Goal: Information Seeking & Learning: Learn about a topic

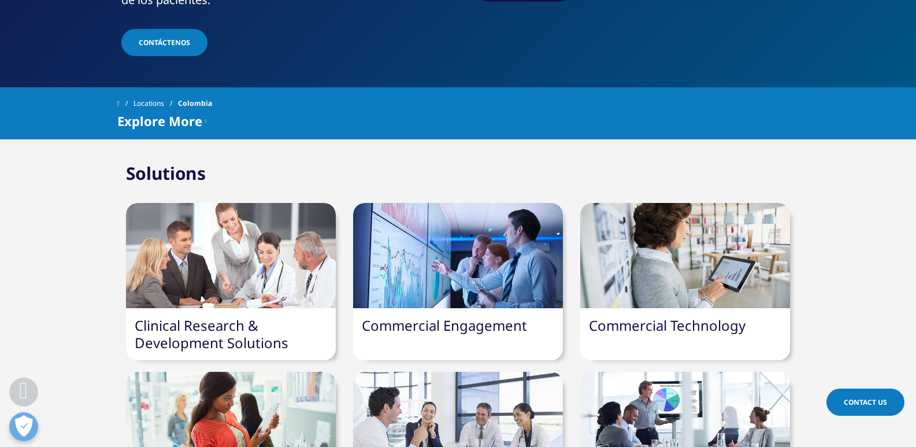
scroll to position [347, 0]
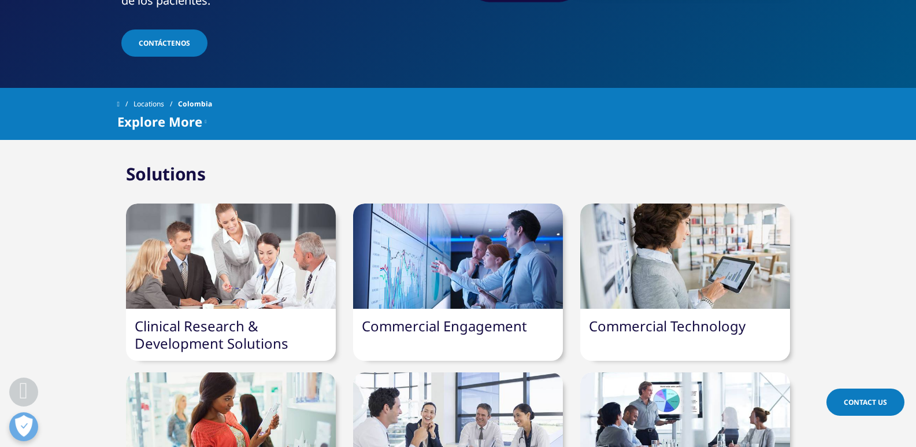
click at [216, 205] on div at bounding box center [231, 255] width 210 height 105
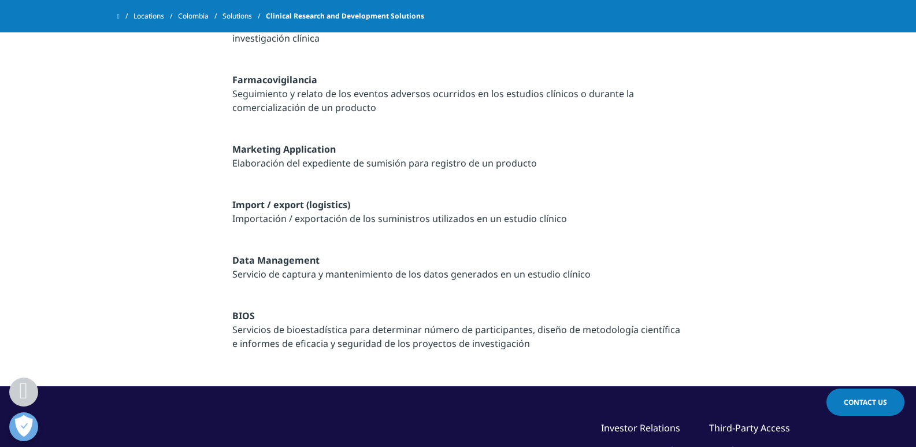
scroll to position [1503, 0]
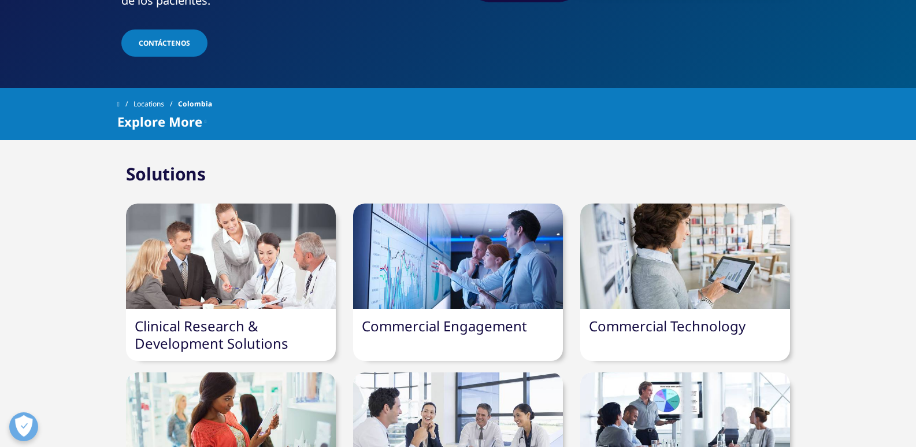
click at [461, 222] on div at bounding box center [458, 255] width 210 height 105
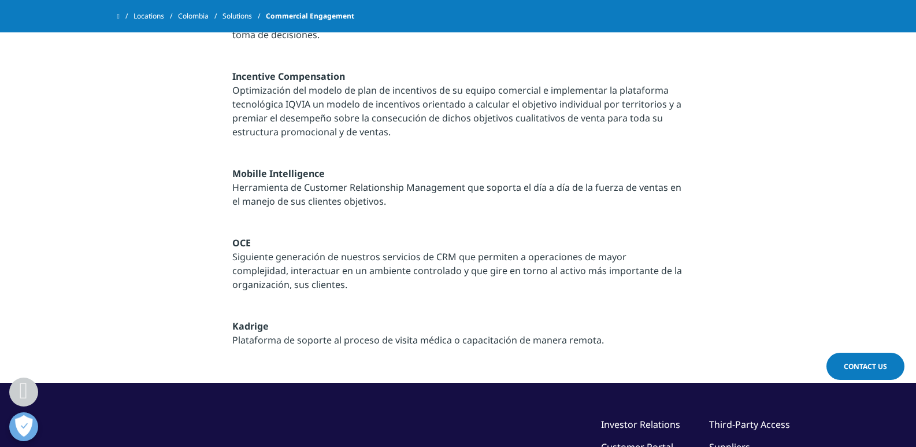
scroll to position [462, 0]
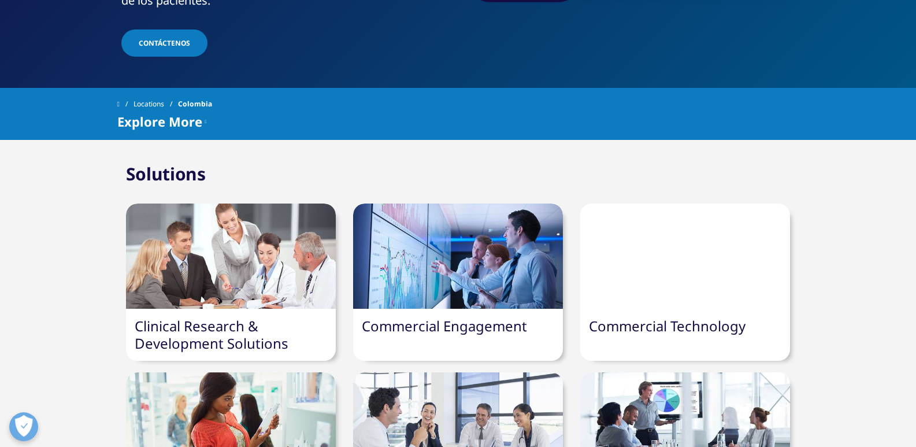
click at [687, 230] on div at bounding box center [685, 255] width 210 height 105
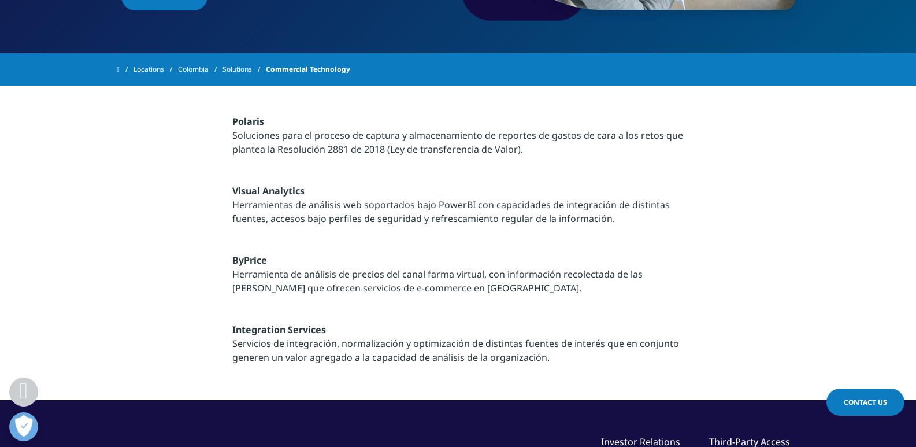
scroll to position [347, 0]
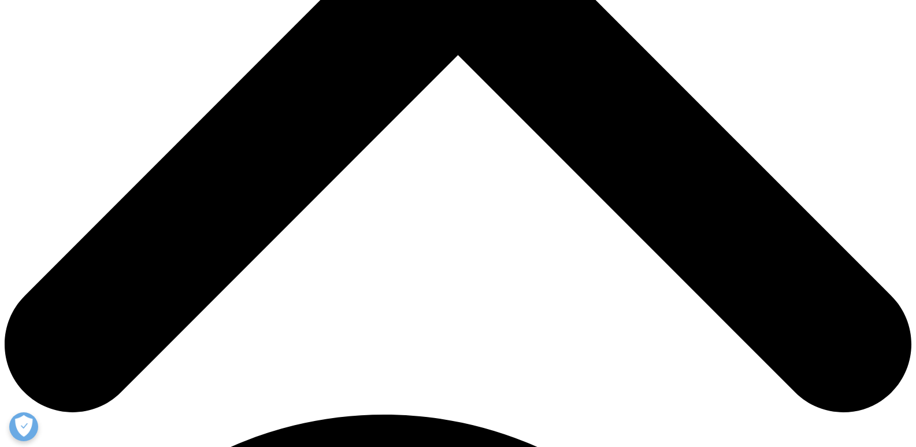
scroll to position [520, 0]
